Goal: Check status

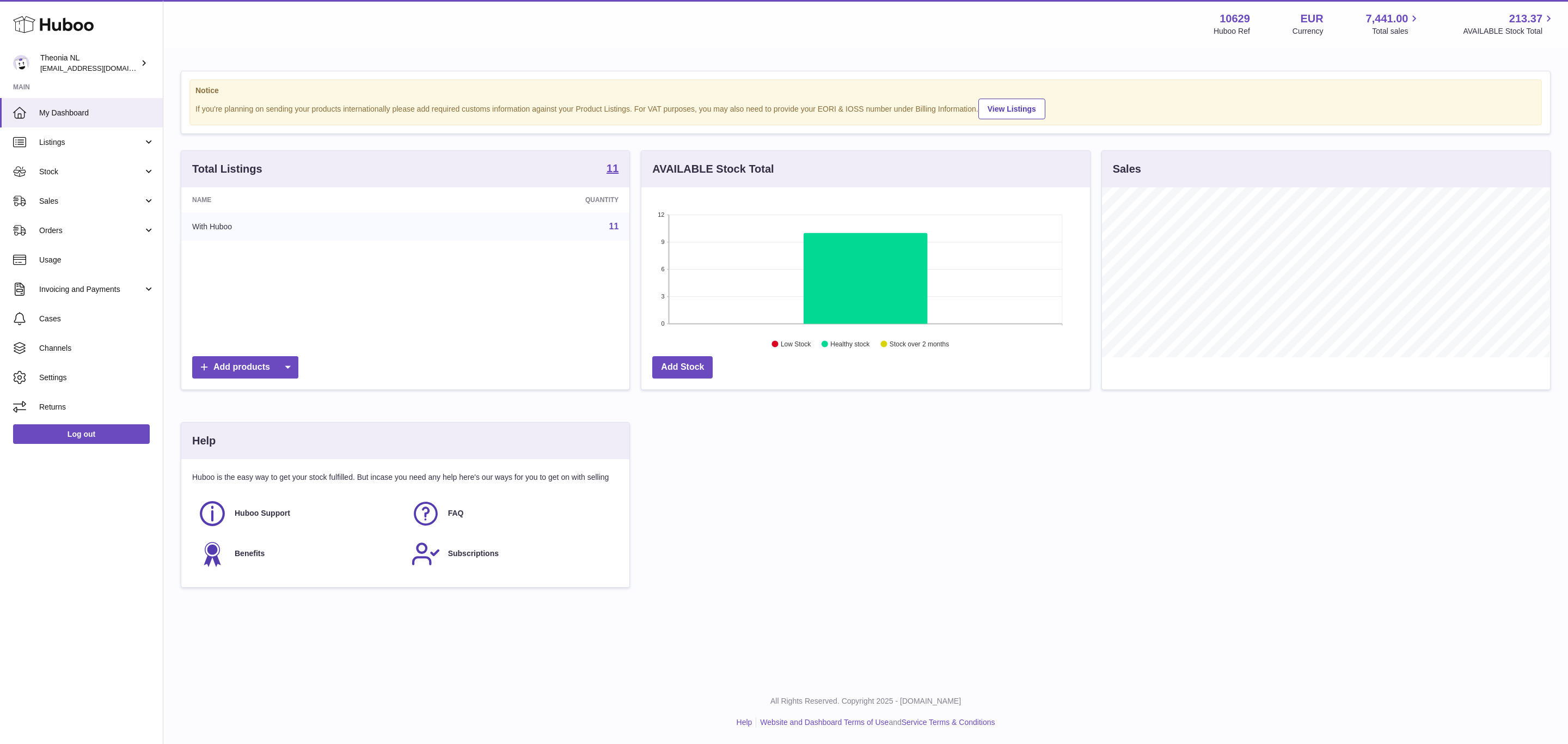
scroll to position [170, 447]
click at [79, 206] on span "Sales" at bounding box center [91, 201] width 104 height 10
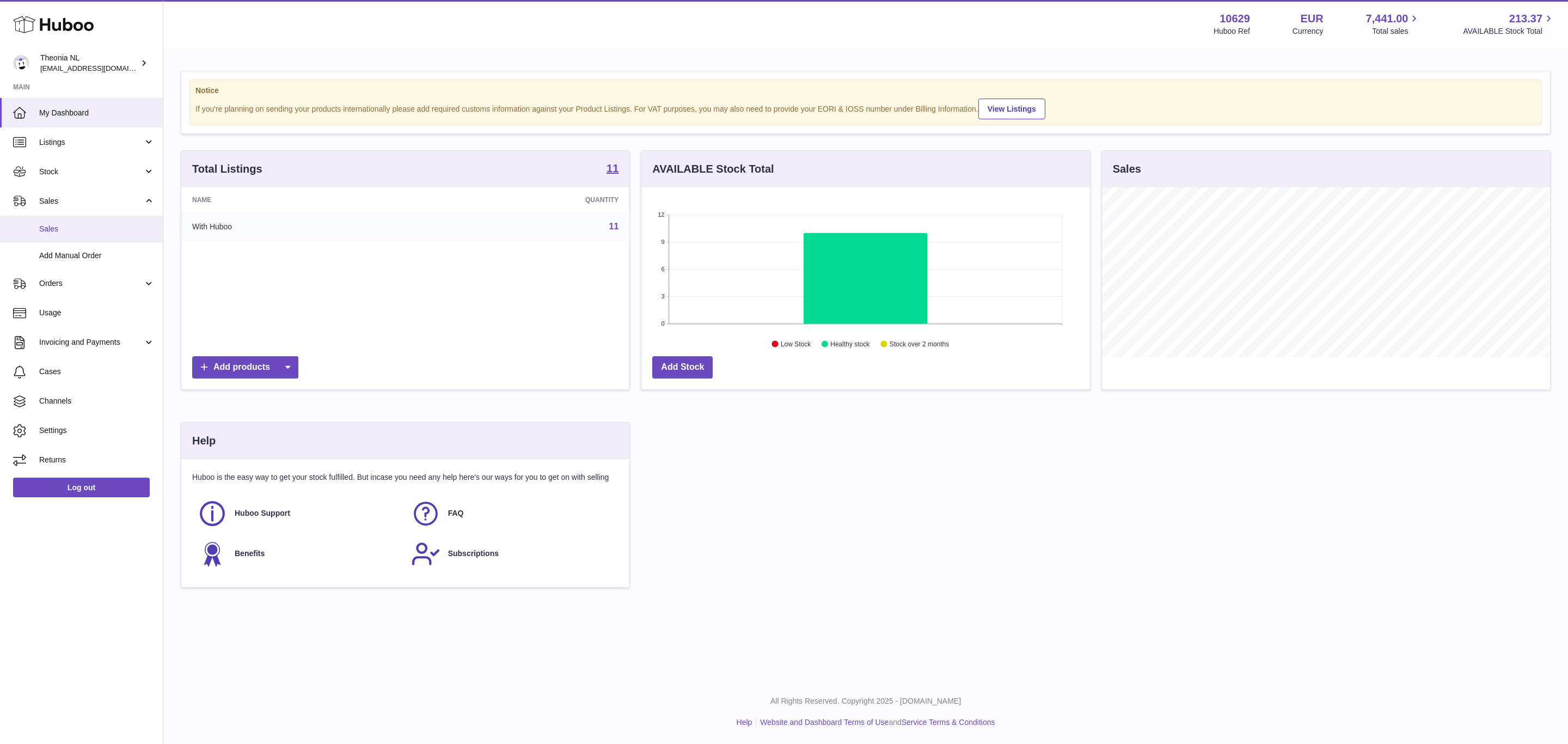
click at [49, 234] on span "Sales" at bounding box center [97, 229] width 116 height 10
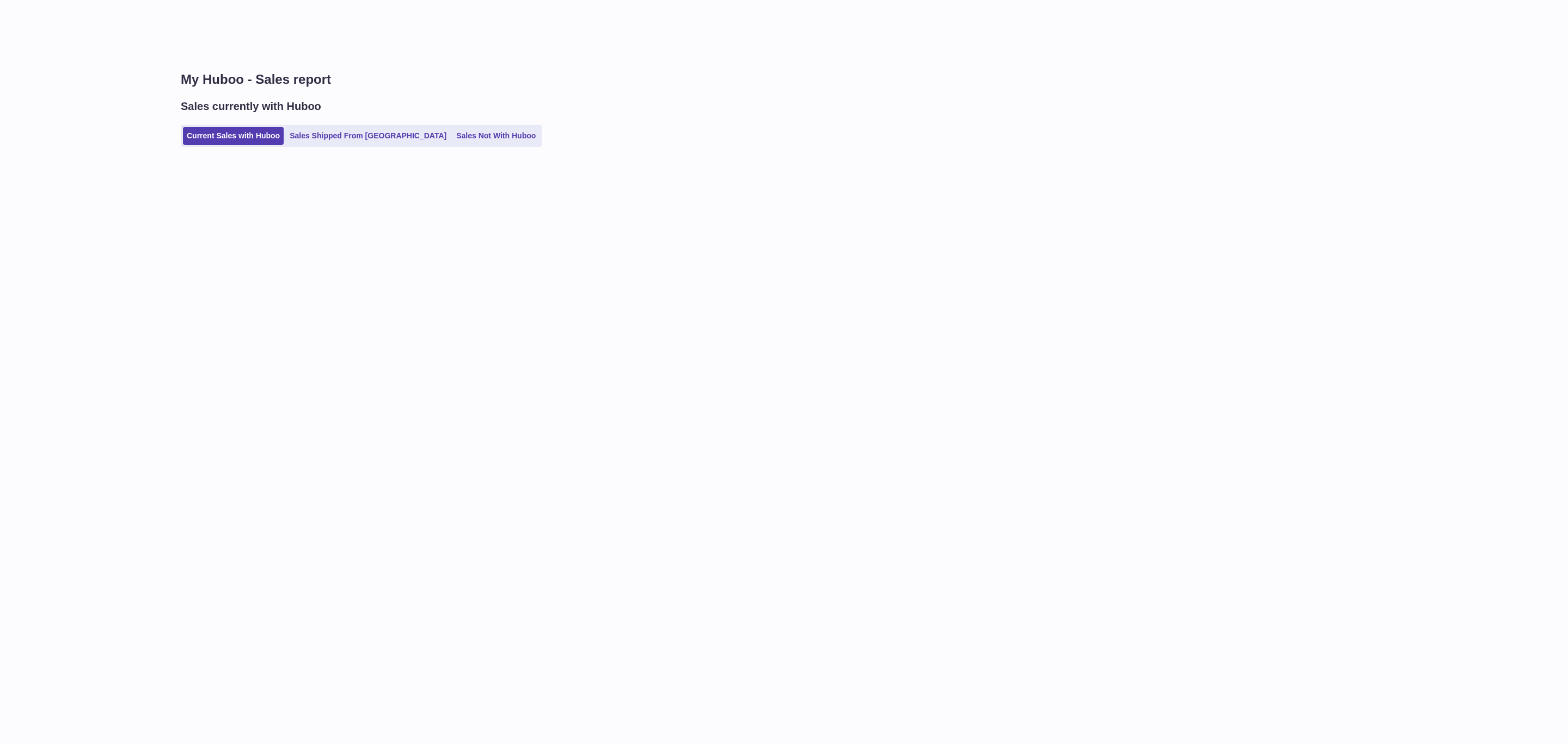
drag, startPoint x: 354, startPoint y: 144, endPoint x: 363, endPoint y: 163, distance: 21.0
click at [353, 144] on link "Sales Shipped From Huboo" at bounding box center [368, 136] width 164 height 18
click at [333, 145] on link "Sales Shipped From [GEOGRAPHIC_DATA]" at bounding box center [368, 136] width 164 height 18
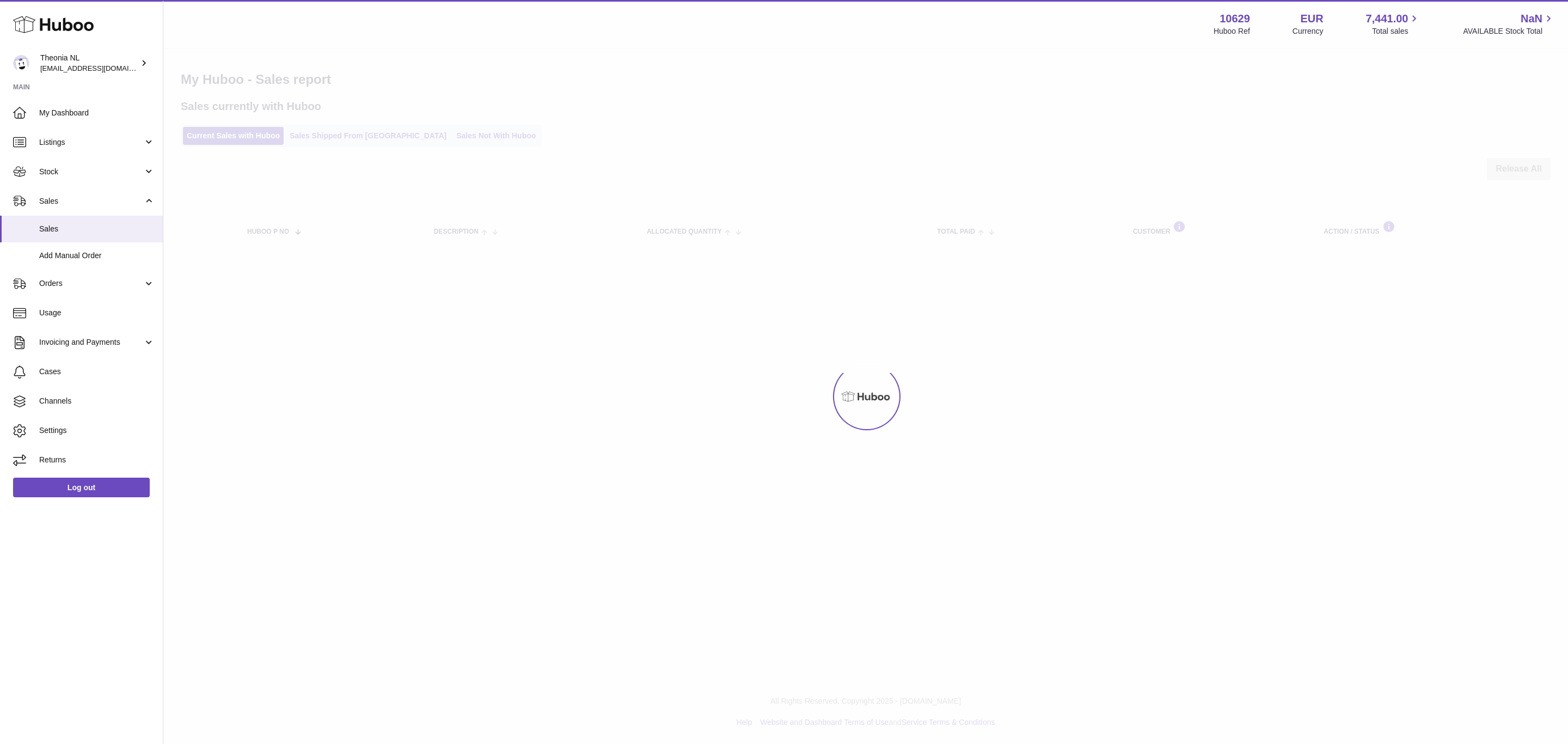
click at [359, 139] on div at bounding box center [866, 396] width 1405 height 695
click at [353, 147] on div at bounding box center [866, 396] width 1405 height 695
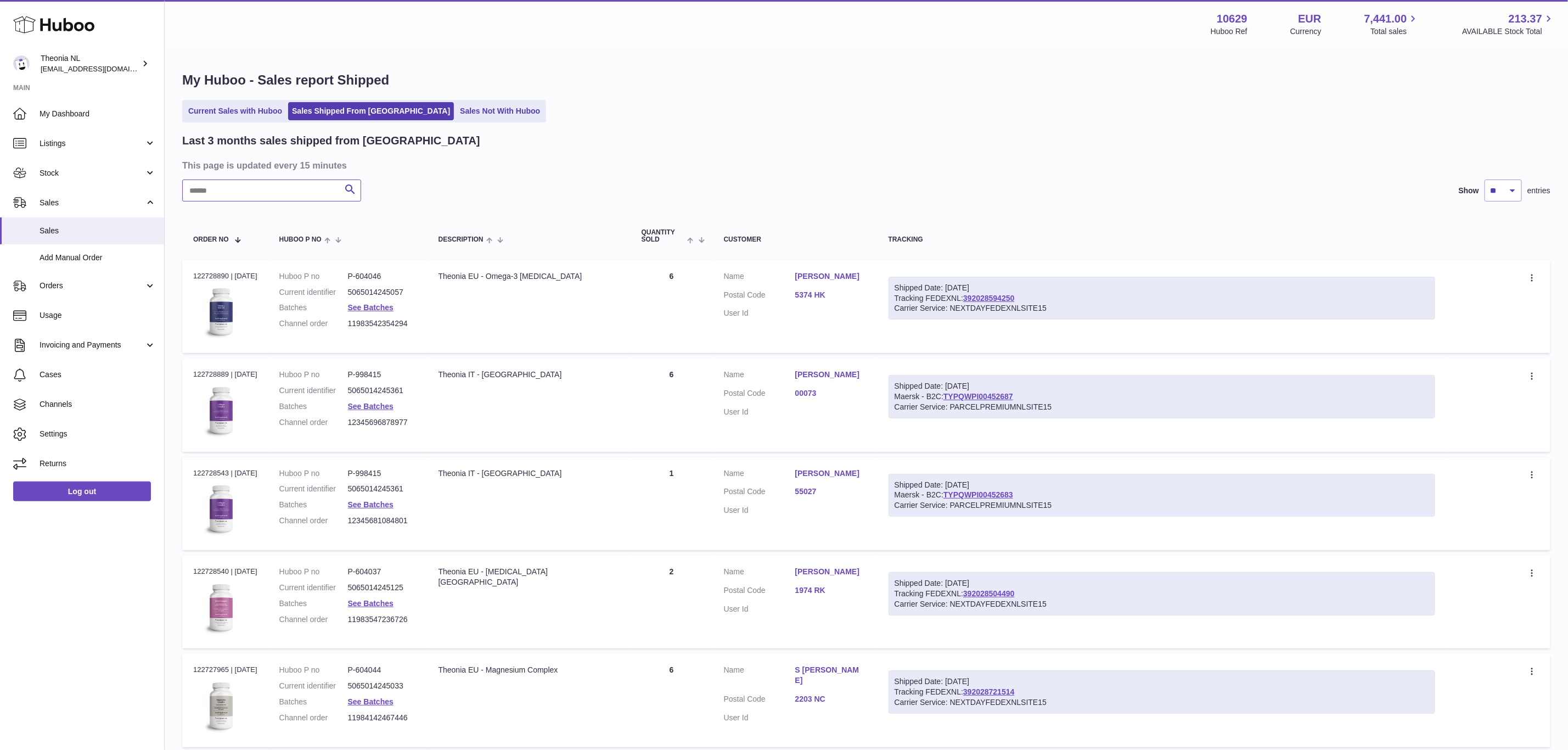
click at [253, 201] on input "text" at bounding box center [272, 190] width 179 height 22
paste input "**********"
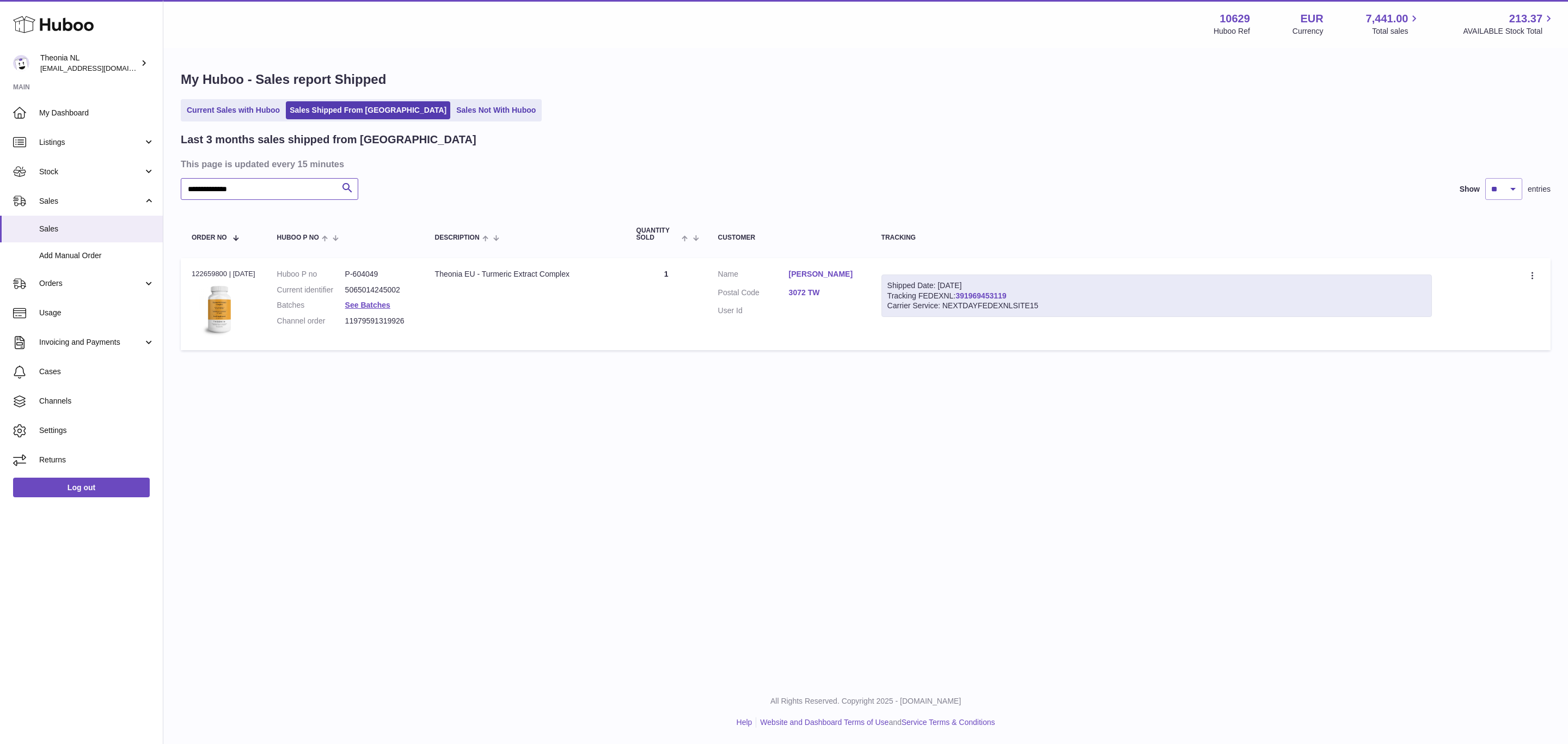
type input "**********"
click at [1003, 300] on link "391969453119" at bounding box center [981, 296] width 51 height 9
